Goal: Task Accomplishment & Management: Use online tool/utility

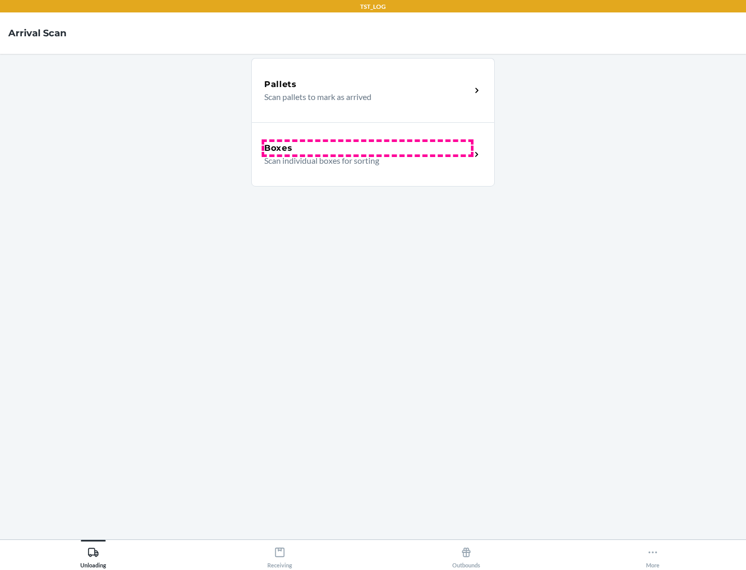
click at [367, 148] on div "Boxes" at bounding box center [367, 148] width 207 height 12
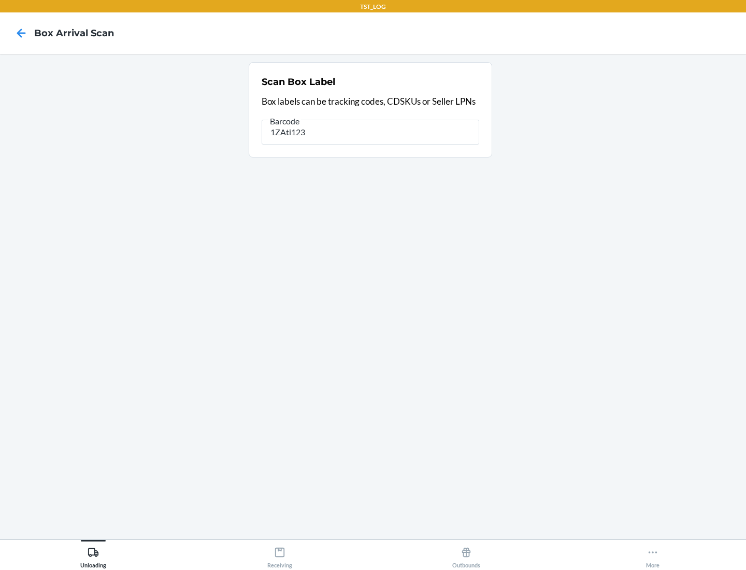
type input "1ZAti123"
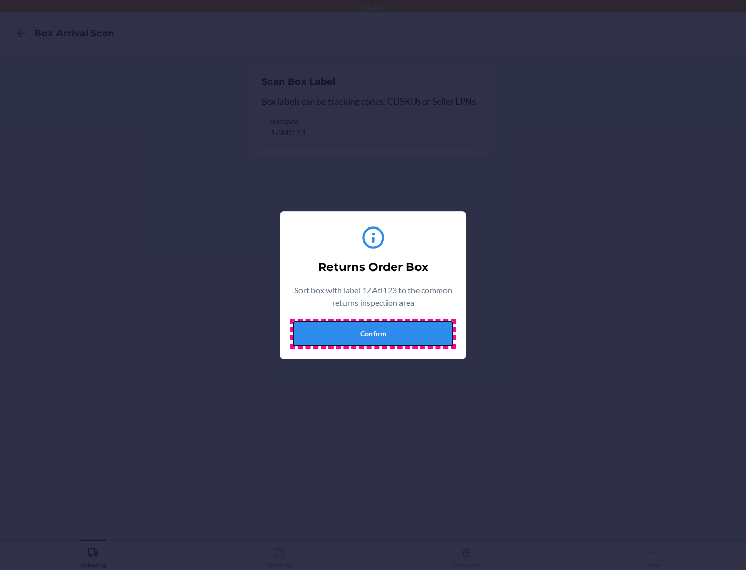
click at [373, 333] on button "Confirm" at bounding box center [373, 333] width 161 height 25
